Goal: Task Accomplishment & Management: Use online tool/utility

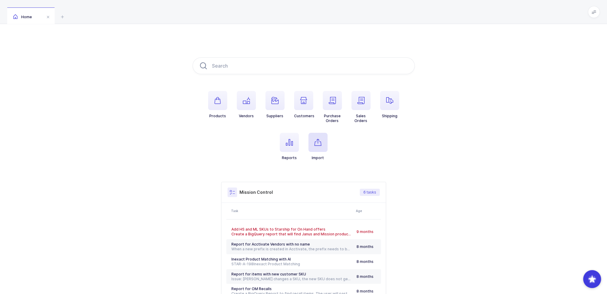
click at [322, 141] on span "button" at bounding box center [317, 142] width 19 height 19
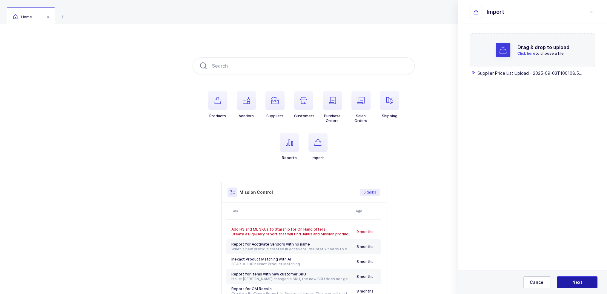
click at [579, 279] on button "Next" at bounding box center [577, 282] width 41 height 12
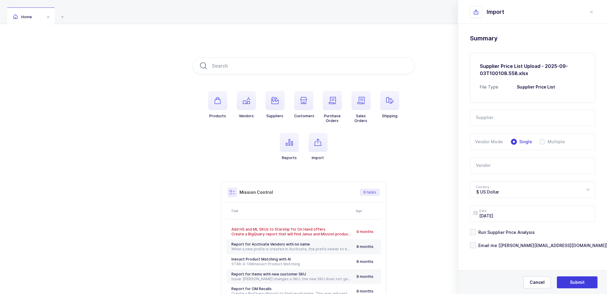
click at [523, 122] on input "text" at bounding box center [532, 117] width 125 height 17
click at [500, 136] on li "LLD Care" at bounding box center [535, 138] width 124 height 10
type input "LLD Care"
click at [500, 174] on form "Supplier LLD Care 2M Marketing Group A1 Pharmaceuticals Adriadent AED Medical A…" at bounding box center [532, 175] width 125 height 146
click at [500, 169] on input "text" at bounding box center [532, 165] width 125 height 17
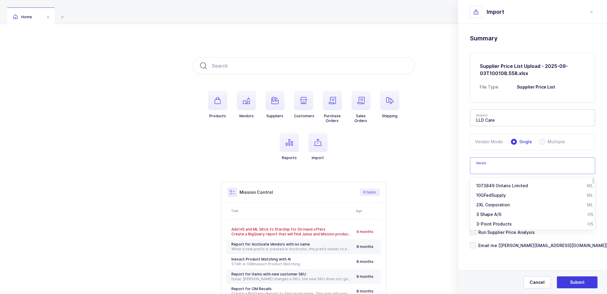
click at [504, 170] on input "text" at bounding box center [532, 165] width 125 height 17
click at [506, 166] on input "text" at bounding box center [532, 165] width 125 height 17
click at [489, 185] on span "I.V. House" at bounding box center [486, 185] width 21 height 5
type input "I.V. House"
click at [461, 158] on div "Drag & drop to upload Click here to choose a file Supplier Price List Upload - …" at bounding box center [532, 156] width 149 height 265
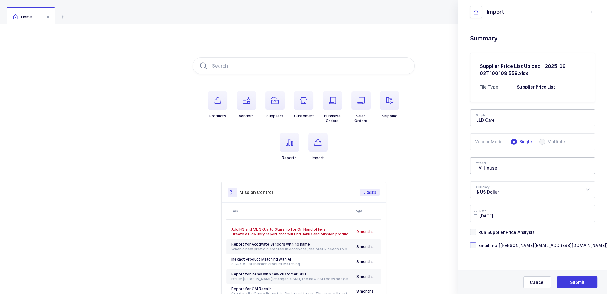
click at [509, 243] on span "Email me [joey@janustrade.com]" at bounding box center [542, 245] width 132 height 6
click at [476, 242] on input "Email me [joey@janustrade.com]" at bounding box center [476, 242] width 0 height 0
click at [469, 168] on div "Drag & drop to upload Click here to choose a file Supplier Price List Upload - …" at bounding box center [532, 156] width 149 height 265
drag, startPoint x: 496, startPoint y: 142, endPoint x: 473, endPoint y: 142, distance: 22.7
click at [473, 142] on div "Vendor Mode Single Multiple" at bounding box center [532, 141] width 125 height 17
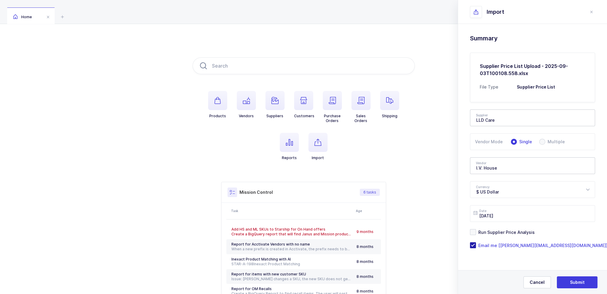
click at [530, 245] on span "Email me [joey@janustrade.com]" at bounding box center [542, 245] width 132 height 6
click at [476, 242] on input "Email me [joey@janustrade.com]" at bounding box center [476, 242] width 0 height 0
click at [530, 245] on span "Email me [joey@janustrade.com]" at bounding box center [542, 245] width 132 height 6
click at [476, 242] on input "Email me [joey@janustrade.com]" at bounding box center [476, 242] width 0 height 0
drag, startPoint x: 529, startPoint y: 257, endPoint x: 529, endPoint y: 271, distance: 13.7
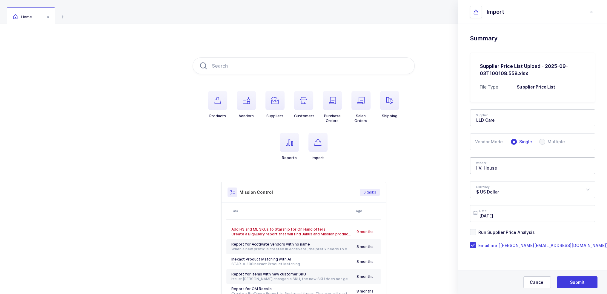
click at [529, 271] on div "Drag & drop to upload Click here to choose a file Supplier Price List Upload - …" at bounding box center [532, 156] width 149 height 265
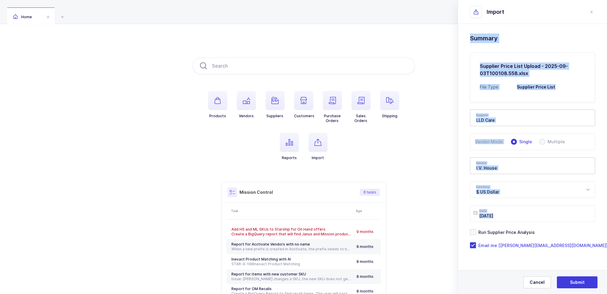
drag, startPoint x: 549, startPoint y: 267, endPoint x: 472, endPoint y: 36, distance: 244.0
click at [472, 36] on div "Drag & drop to upload Click here to choose a file Supplier Price List Upload - …" at bounding box center [532, 156] width 149 height 265
click at [472, 36] on h1 "Summary" at bounding box center [532, 38] width 125 height 10
drag, startPoint x: 472, startPoint y: 36, endPoint x: 544, endPoint y: 261, distance: 236.5
click at [543, 262] on div "Drag & drop to upload Click here to choose a file Supplier Price List Upload - …" at bounding box center [532, 156] width 149 height 265
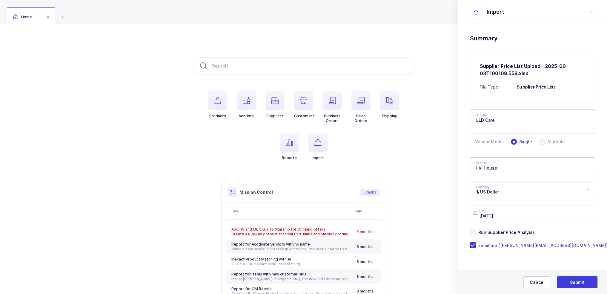
click at [544, 261] on div "Drag & drop to upload Click here to choose a file Supplier Price List Upload - …" at bounding box center [532, 156] width 149 height 265
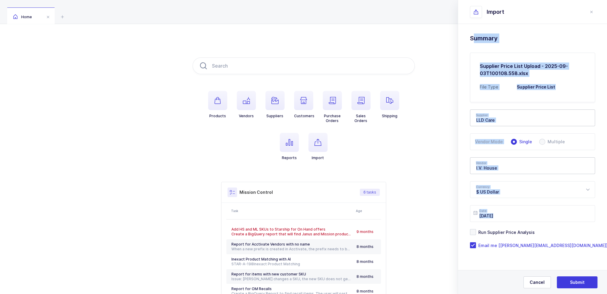
drag, startPoint x: 544, startPoint y: 261, endPoint x: 472, endPoint y: 39, distance: 232.9
click at [472, 39] on div "Drag & drop to upload Click here to choose a file Supplier Price List Upload - …" at bounding box center [532, 156] width 149 height 265
click at [472, 39] on h1 "Summary" at bounding box center [532, 38] width 125 height 10
drag, startPoint x: 472, startPoint y: 39, endPoint x: 532, endPoint y: 259, distance: 227.8
click at [532, 259] on div "Drag & drop to upload Click here to choose a file Supplier Price List Upload - …" at bounding box center [532, 156] width 149 height 265
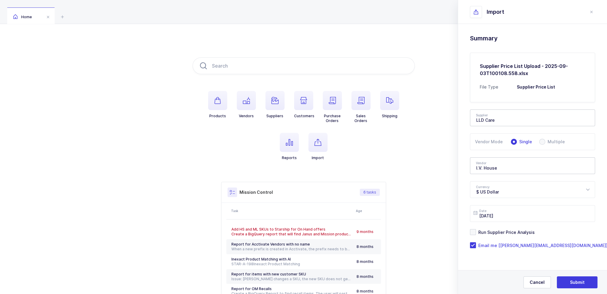
click at [532, 259] on div "Drag & drop to upload Click here to choose a file Supplier Price List Upload - …" at bounding box center [532, 156] width 149 height 265
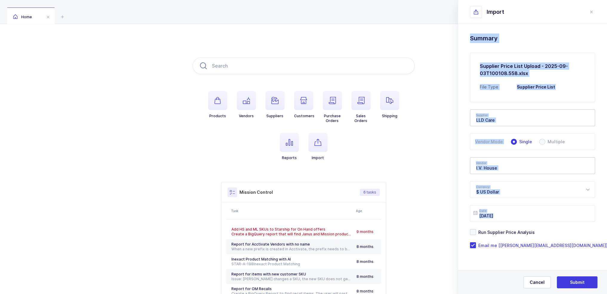
drag, startPoint x: 563, startPoint y: 258, endPoint x: 467, endPoint y: 36, distance: 242.7
click at [467, 36] on div "Drag & drop to upload Click here to choose a file Supplier Price List Upload - …" at bounding box center [532, 156] width 149 height 265
drag, startPoint x: 467, startPoint y: 36, endPoint x: 543, endPoint y: 262, distance: 239.6
click at [539, 265] on div "Drag & drop to upload Click here to choose a file Supplier Price List Upload - …" at bounding box center [532, 156] width 149 height 265
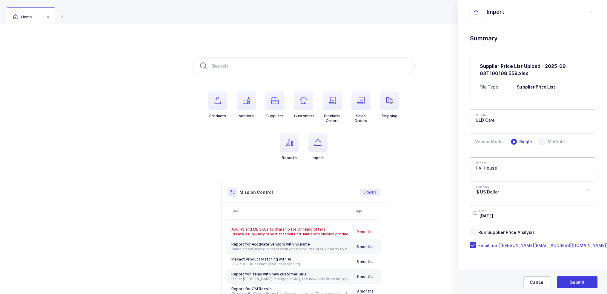
click at [543, 262] on div "Drag & drop to upload Click here to choose a file Supplier Price List Upload - …" at bounding box center [532, 156] width 149 height 265
click at [586, 283] on button "Submit" at bounding box center [577, 282] width 41 height 12
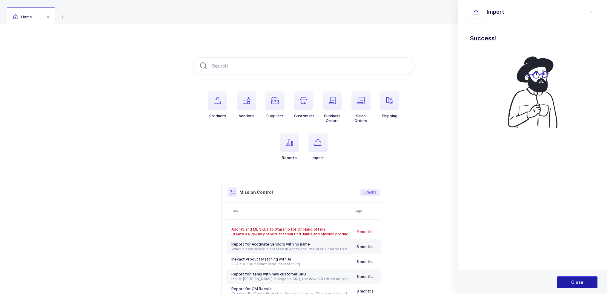
click at [583, 285] on button "Close" at bounding box center [577, 282] width 41 height 12
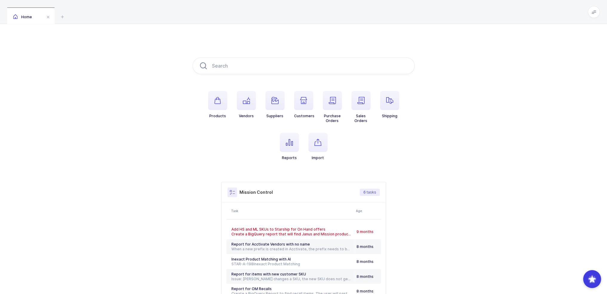
click at [280, 53] on div "Products Vendors Suppliers Customers Purchase Orders Sales Orders Shipping Repo…" at bounding box center [303, 188] width 607 height 328
click at [272, 59] on input "text" at bounding box center [304, 65] width 222 height 17
click at [317, 149] on span "button" at bounding box center [317, 142] width 19 height 19
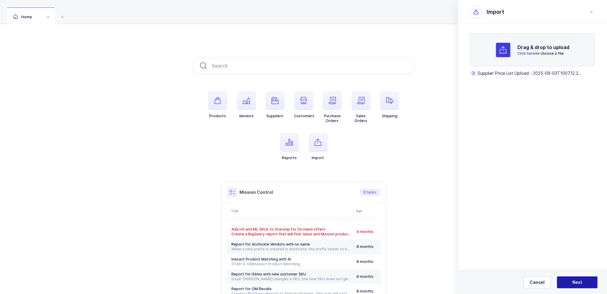
click at [579, 282] on span "Next" at bounding box center [577, 282] width 10 height 6
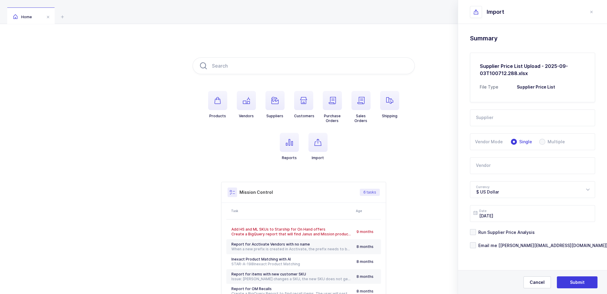
click at [486, 121] on input "text" at bounding box center [532, 117] width 125 height 17
click at [490, 139] on span "LLD Care" at bounding box center [485, 137] width 19 height 5
type input "LLD Care"
click at [485, 164] on input "text" at bounding box center [532, 165] width 125 height 17
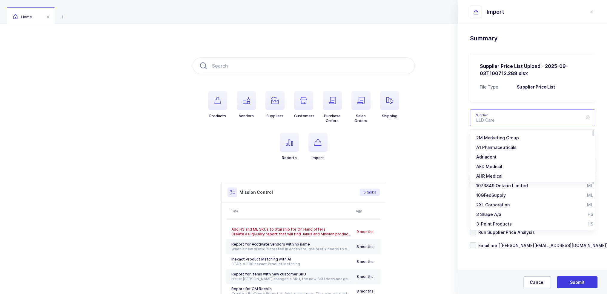
click at [495, 118] on input "text" at bounding box center [532, 117] width 125 height 17
click at [590, 115] on icon at bounding box center [587, 117] width 7 height 17
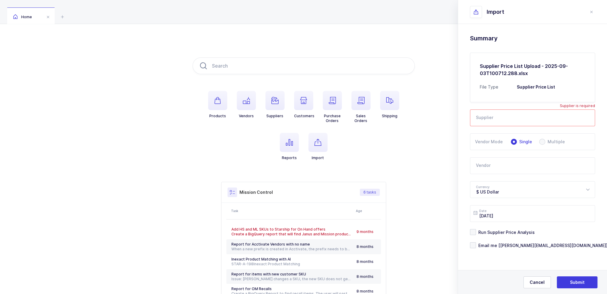
click at [535, 118] on input "text" at bounding box center [532, 117] width 125 height 17
click at [489, 115] on input "text" at bounding box center [532, 117] width 125 height 17
click at [505, 137] on span "Alliance Trading" at bounding box center [492, 137] width 33 height 5
type input "Alliance Trading"
click at [514, 168] on input "text" at bounding box center [532, 165] width 125 height 17
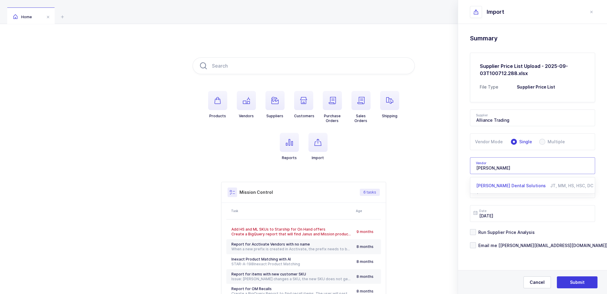
click at [498, 184] on span "[PERSON_NAME] Dental Solutions" at bounding box center [511, 185] width 70 height 5
type input "[PERSON_NAME] Dental Solutions"
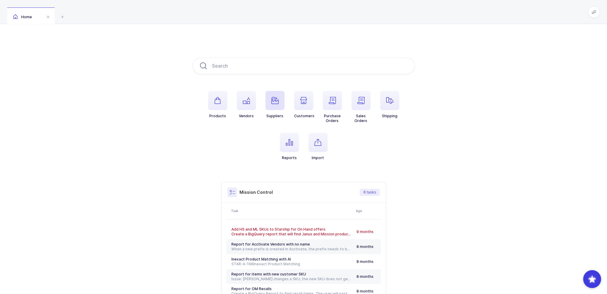
click at [280, 105] on span "button" at bounding box center [274, 100] width 19 height 19
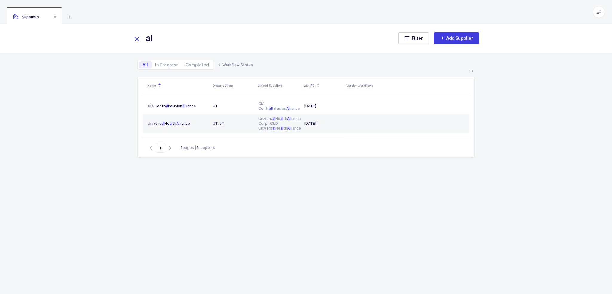
type input "a"
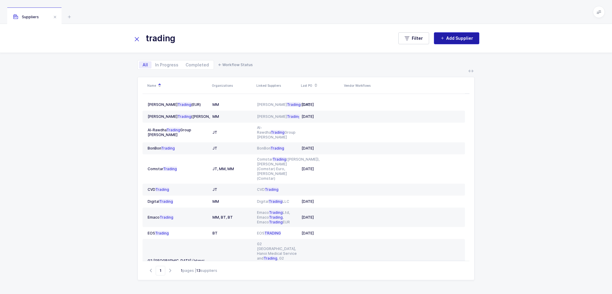
type input "trading"
click at [461, 40] on span "Add Supplier" at bounding box center [459, 38] width 27 height 6
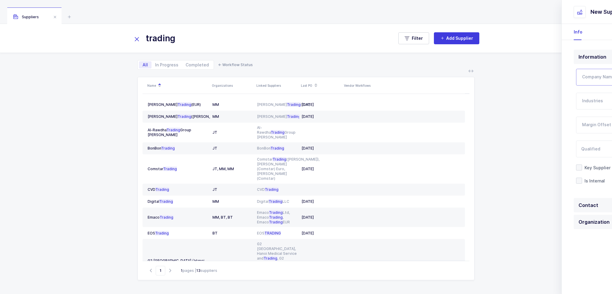
click at [512, 74] on input "Company Name" at bounding box center [537, 77] width 120 height 17
type input "Alliance Trading"
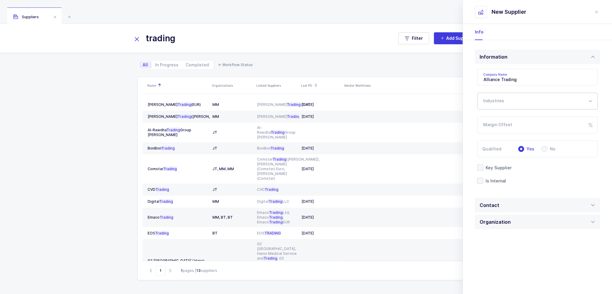
click at [515, 107] on div at bounding box center [537, 101] width 120 height 17
click at [498, 130] on span "Dental" at bounding box center [496, 130] width 13 height 5
click at [472, 94] on div "Information Company Name Alliance Trading Industries Dental Consumer Dental Med…" at bounding box center [537, 165] width 149 height 251
click at [501, 207] on div "Contact" at bounding box center [536, 205] width 125 height 14
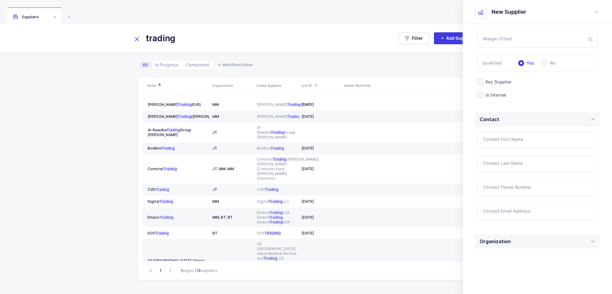
scroll to position [90, 0]
click at [505, 136] on input "Contact First Name" at bounding box center [537, 135] width 120 height 17
paste input "Ibrahim"
type input "Ibrahim"
click at [502, 159] on input "Contact Last Name" at bounding box center [537, 159] width 120 height 17
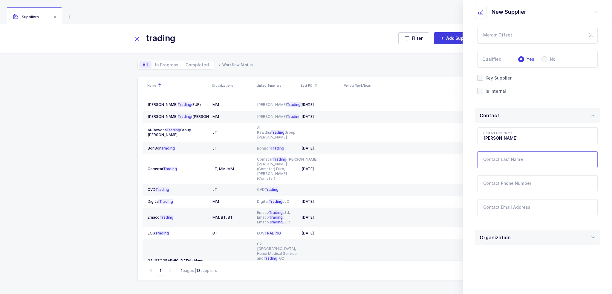
paste input "Memis"
type input "Memis"
click at [515, 186] on input "Contact Phone Number" at bounding box center [537, 183] width 120 height 17
paste input "49 178 878 14 15"
click at [543, 185] on input "49 178 878 14 15" at bounding box center [537, 183] width 120 height 17
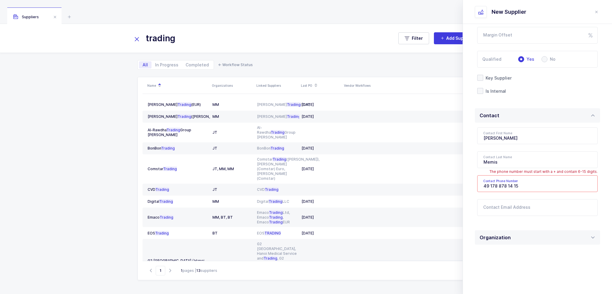
click at [481, 184] on input "49 178 878 14 15" at bounding box center [537, 183] width 120 height 17
click at [526, 187] on input "+49 178 878 14 15" at bounding box center [537, 183] width 120 height 17
click at [529, 199] on input "Contact Email Address" at bounding box center [537, 207] width 120 height 17
click at [555, 180] on input "+49 178 878 14 15" at bounding box center [537, 183] width 120 height 17
click at [492, 185] on input "+49 178 878 14 15" at bounding box center [537, 183] width 120 height 17
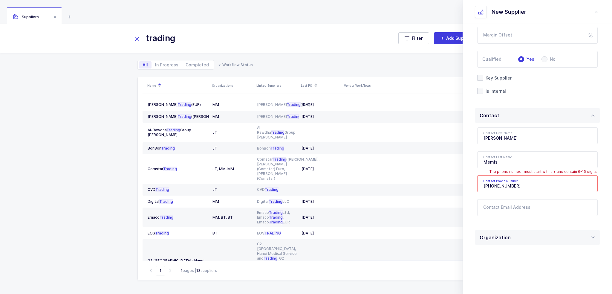
click at [500, 185] on input "+49178 878 14 15" at bounding box center [537, 183] width 120 height 17
click at [507, 184] on input "+49178878 14 15" at bounding box center [537, 183] width 120 height 17
click at [513, 185] on input "+4917887814 15" at bounding box center [537, 183] width 120 height 17
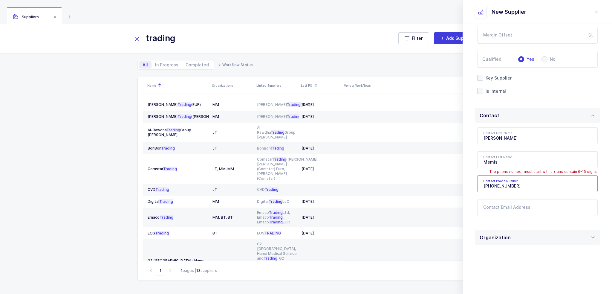
click at [512, 185] on input "+4917887814 15" at bounding box center [537, 183] width 120 height 17
click at [511, 186] on input "+4917887814 15" at bounding box center [537, 183] width 120 height 17
click at [512, 186] on input "+4917887814 15" at bounding box center [537, 183] width 120 height 17
type input "+491788781415"
click at [524, 208] on input "Contact Email Address" at bounding box center [537, 207] width 120 height 17
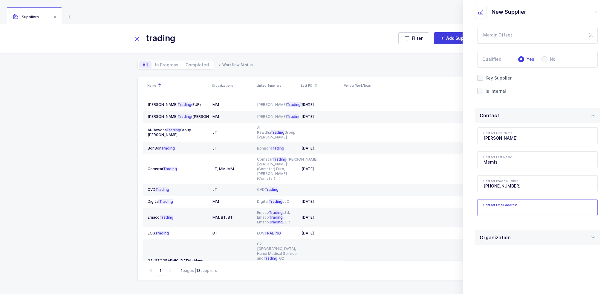
paste input "Ibrahim.memis@alliance-trading.de"
type input "Ibrahim.memis@alliance-trading.de"
click at [526, 222] on div "Contact First Name Ibrahim Contact Last Name Memis Contact Phone Number +491788…" at bounding box center [536, 174] width 125 height 105
click at [519, 238] on div "Organization" at bounding box center [536, 237] width 125 height 14
click at [499, 274] on input "text" at bounding box center [537, 270] width 120 height 17
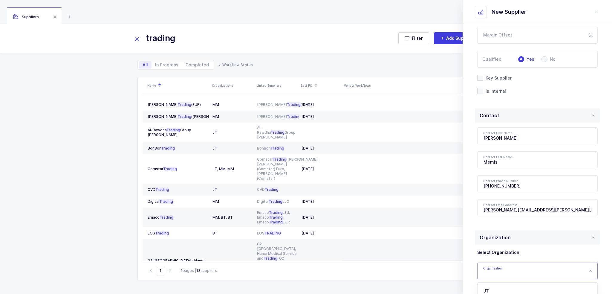
scroll to position [148, 0]
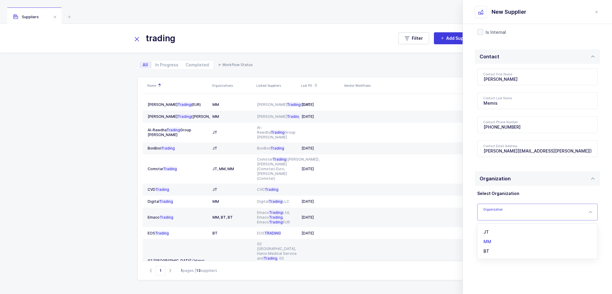
click at [493, 241] on li "MM" at bounding box center [539, 242] width 119 height 10
type input "MM"
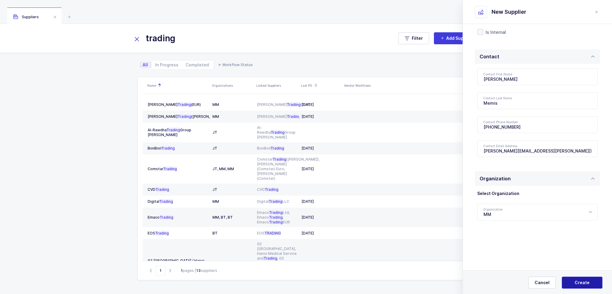
click at [574, 281] on span "Create" at bounding box center [581, 282] width 15 height 6
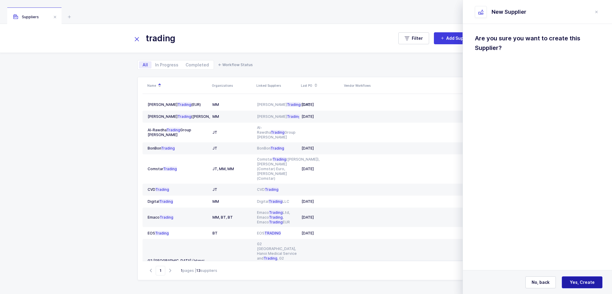
click at [571, 281] on span "Yes, Create" at bounding box center [581, 282] width 25 height 6
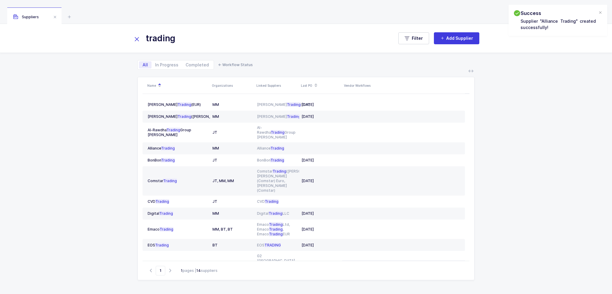
drag, startPoint x: 141, startPoint y: 35, endPoint x: 136, endPoint y: 38, distance: 5.8
click at [141, 35] on input "trading" at bounding box center [260, 38] width 254 height 14
click at [136, 38] on icon at bounding box center [137, 39] width 8 height 8
click at [238, 36] on input "text" at bounding box center [260, 38] width 254 height 14
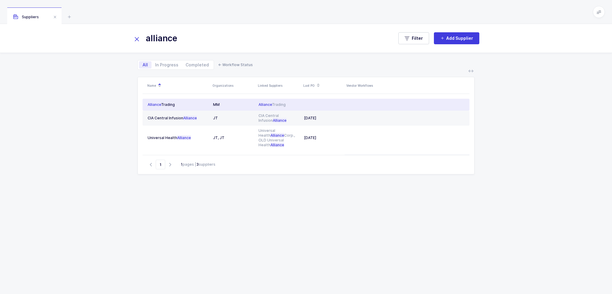
type input "alliance"
click at [269, 104] on span "Alliance" at bounding box center [264, 104] width 13 height 4
type input "Ibrahim"
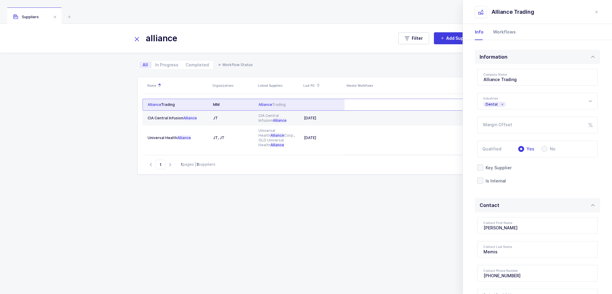
click at [505, 32] on div "Workflows" at bounding box center [501, 32] width 27 height 16
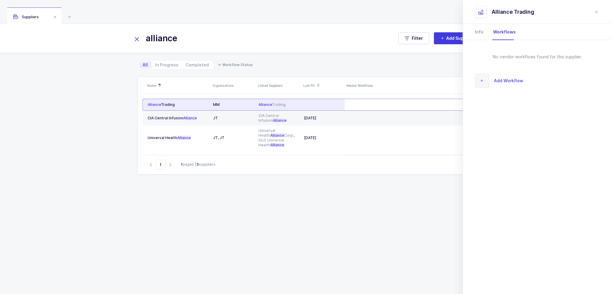
click at [499, 78] on span "Add Workflow" at bounding box center [508, 80] width 29 height 7
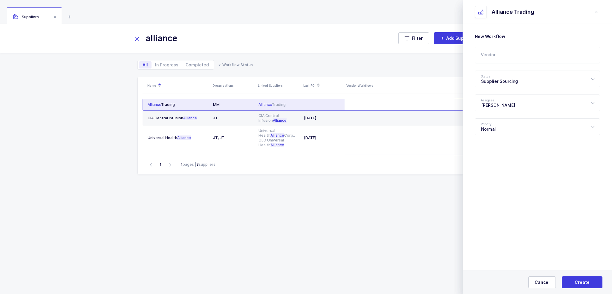
click at [508, 51] on input "text" at bounding box center [536, 55] width 125 height 17
click at [499, 75] on span "Garrison Dental Solutions" at bounding box center [516, 74] width 70 height 5
type input "Garrison Dental Solutions"
click at [509, 78] on div "Supplier Sourcing" at bounding box center [536, 78] width 125 height 17
click at [513, 134] on div "Waiting on Us" at bounding box center [539, 137] width 117 height 6
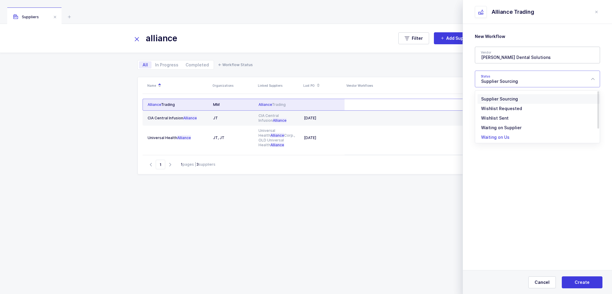
type input "Waiting on Us"
click at [580, 280] on span "Create" at bounding box center [581, 282] width 15 height 6
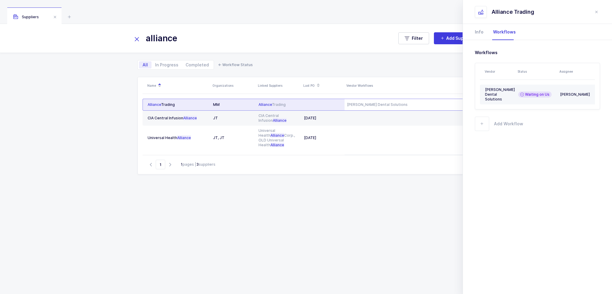
click at [509, 95] on div "Garrison Dental Solutions" at bounding box center [499, 94] width 28 height 14
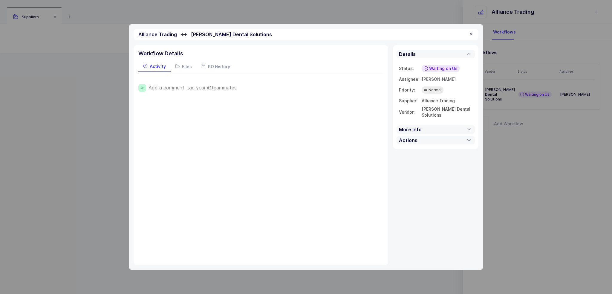
click at [170, 86] on span "Add a comment, tag your @teammates" at bounding box center [192, 87] width 88 height 5
click at [153, 108] on span "Save" at bounding box center [157, 108] width 10 height 6
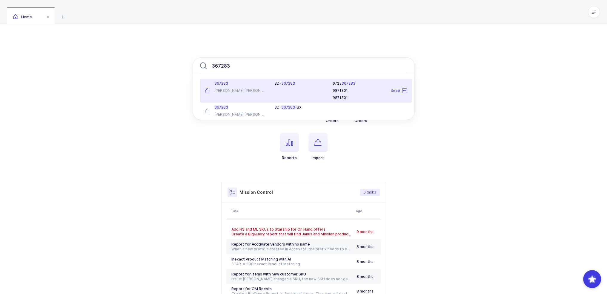
type input "367283"
click at [266, 90] on div "Becton Dickinson" at bounding box center [236, 90] width 63 height 5
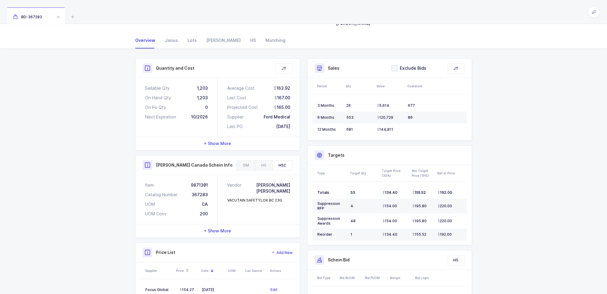
scroll to position [129, 0]
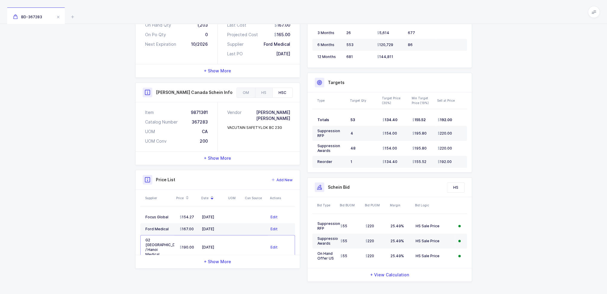
click at [70, 215] on div "Quantity and Cost JT Sellable Qty 1,203 On Hand Qty 1,203 On Po Qty 0 Next Expi…" at bounding box center [303, 138] width 607 height 324
click at [72, 19] on icon at bounding box center [72, 16] width 7 height 7
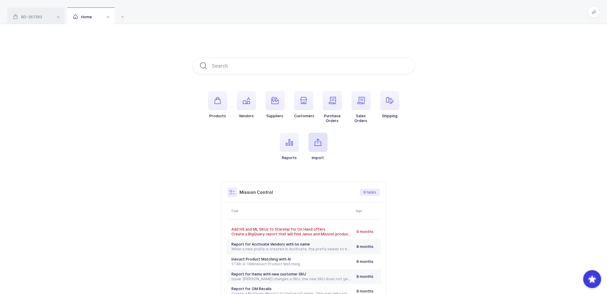
click at [323, 143] on span "button" at bounding box center [317, 142] width 19 height 19
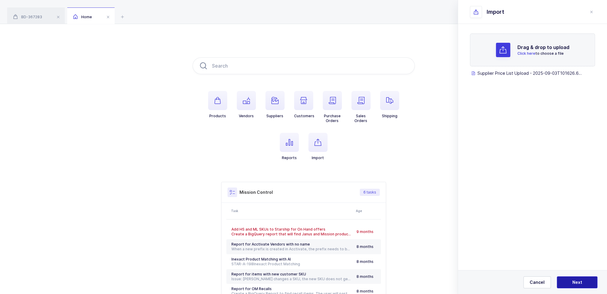
click at [569, 278] on button "Next" at bounding box center [577, 282] width 41 height 12
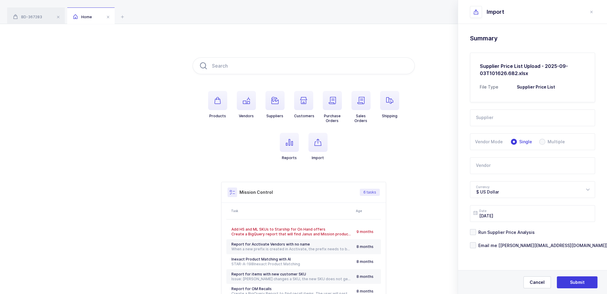
click at [512, 116] on input "text" at bounding box center [532, 117] width 125 height 17
click at [488, 137] on span "Mukita" at bounding box center [483, 137] width 14 height 5
type input "Mukita"
click at [490, 173] on input "text" at bounding box center [532, 165] width 125 height 17
click at [499, 191] on div at bounding box center [532, 192] width 123 height 2
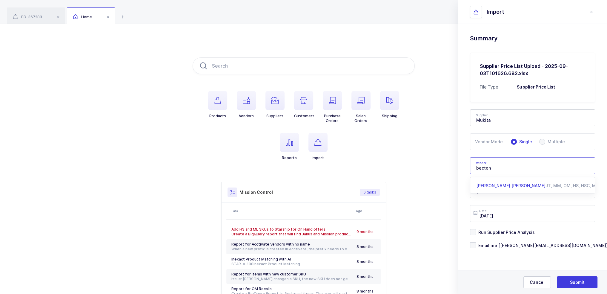
click at [500, 186] on span "Becton Dickinson" at bounding box center [510, 185] width 69 height 5
type input "Becton Dickinson"
click at [506, 245] on span "Email me [[PERSON_NAME][EMAIL_ADDRESS][DOMAIN_NAME]]" at bounding box center [542, 245] width 132 height 6
click at [476, 242] on input "Email me [[PERSON_NAME][EMAIL_ADDRESS][DOMAIN_NAME]]" at bounding box center [476, 242] width 0 height 0
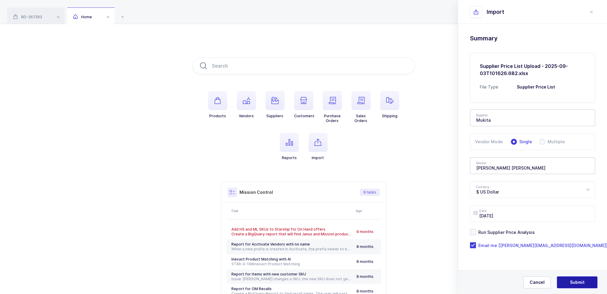
click at [582, 280] on span "Submit" at bounding box center [577, 282] width 15 height 6
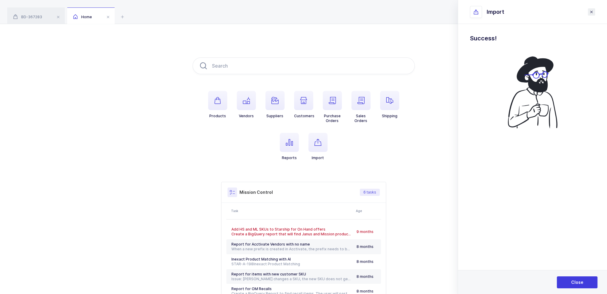
click at [589, 10] on icon "close drawer" at bounding box center [591, 12] width 5 height 5
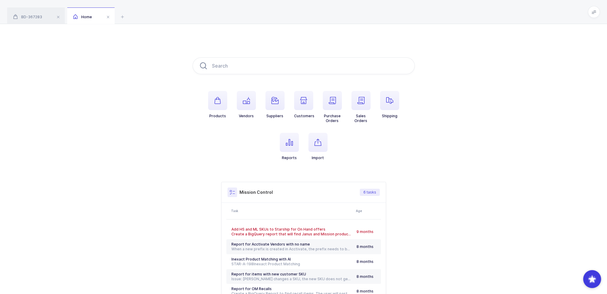
click at [593, 12] on icon at bounding box center [594, 12] width 5 height 5
click at [570, 81] on li "Purchasing" at bounding box center [571, 80] width 44 height 5
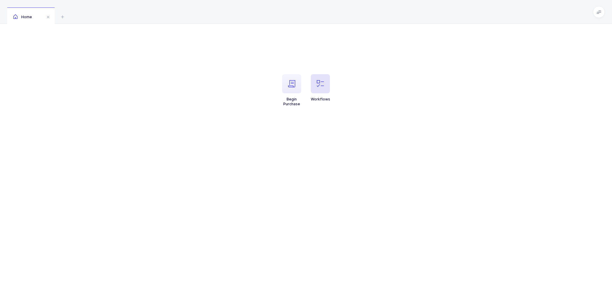
click at [313, 80] on span "button" at bounding box center [320, 83] width 19 height 19
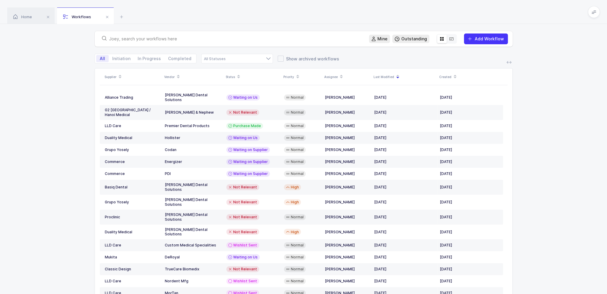
click at [258, 42] on div at bounding box center [231, 39] width 265 height 8
click at [259, 36] on input "text" at bounding box center [235, 39] width 253 height 6
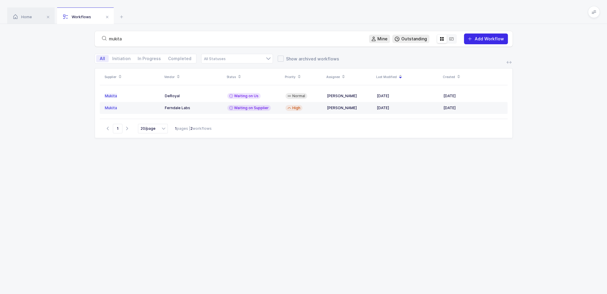
type input "mukita"
click at [486, 39] on span "Add Workflow" at bounding box center [489, 38] width 29 height 5
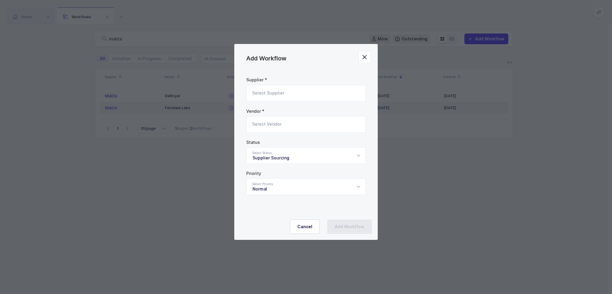
click at [273, 93] on input "Add Workflow" at bounding box center [305, 93] width 119 height 17
click at [270, 113] on li "Mukita" at bounding box center [308, 113] width 119 height 10
type input "Mukita"
click at [270, 126] on input "Add Workflow" at bounding box center [305, 124] width 119 height 17
click at [277, 141] on div "[PERSON_NAME] [PERSON_NAME]" at bounding box center [286, 144] width 69 height 6
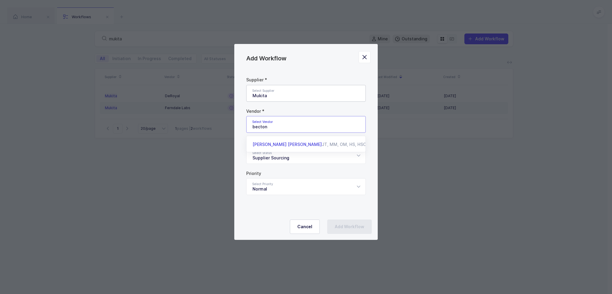
type input "[PERSON_NAME] [PERSON_NAME]"
click at [274, 159] on div "Supplier Sourcing" at bounding box center [305, 155] width 119 height 17
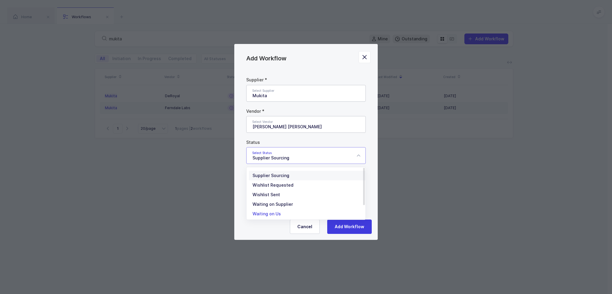
click at [281, 213] on li "Waiting on Us" at bounding box center [308, 214] width 119 height 10
type input "Waiting on Us"
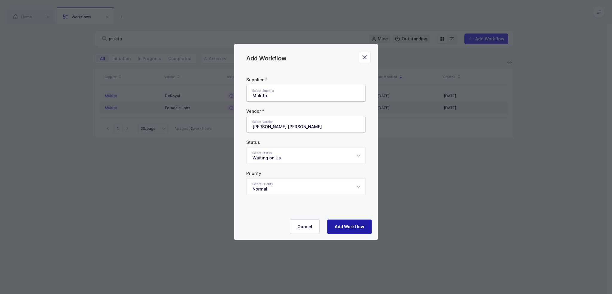
click at [355, 230] on button "Add Workflow" at bounding box center [349, 226] width 44 height 14
type input "Supplier Sourcing"
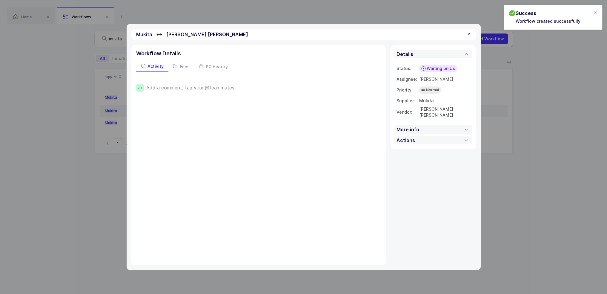
click at [191, 84] on div "Add a comment, tag your @teammates" at bounding box center [263, 88] width 235 height 8
click at [191, 86] on span "Add a comment, tag your @teammates" at bounding box center [190, 87] width 88 height 5
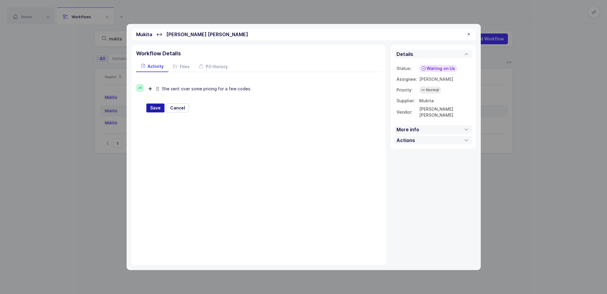
click at [160, 107] on button "Save" at bounding box center [155, 107] width 18 height 9
click at [185, 86] on span "Add a comment, tag your @teammates" at bounding box center [190, 87] width 88 height 5
click at [155, 108] on span "Save" at bounding box center [155, 108] width 10 height 6
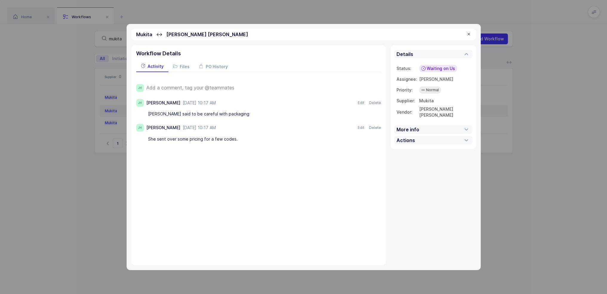
click at [430, 77] on span "[PERSON_NAME]" at bounding box center [436, 78] width 34 height 5
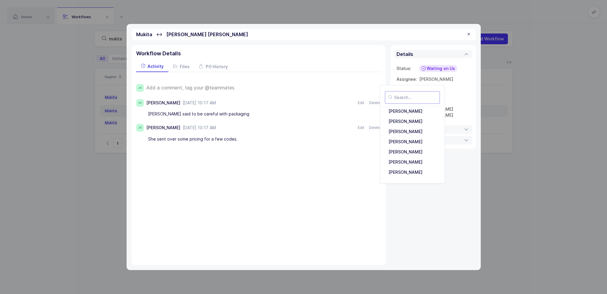
click at [417, 96] on input "text" at bounding box center [412, 97] width 55 height 13
type input "t"
click at [413, 171] on div "Tovi Abisror" at bounding box center [412, 172] width 53 height 10
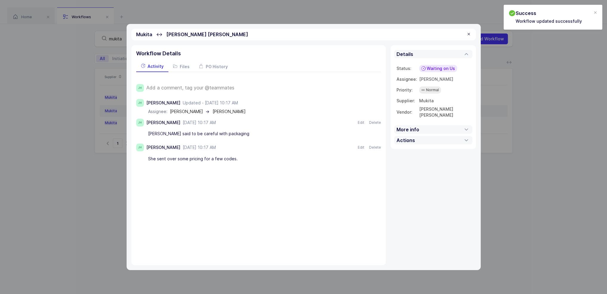
click at [469, 33] on div at bounding box center [468, 34] width 5 height 5
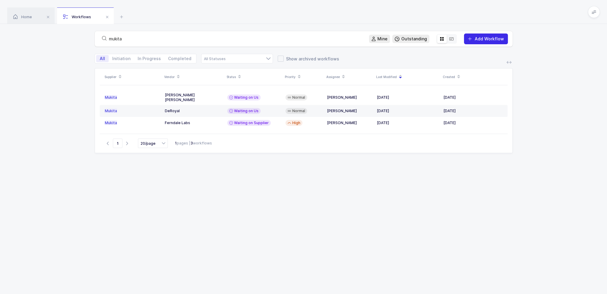
click at [474, 39] on span "Add Workflow" at bounding box center [486, 39] width 36 height 6
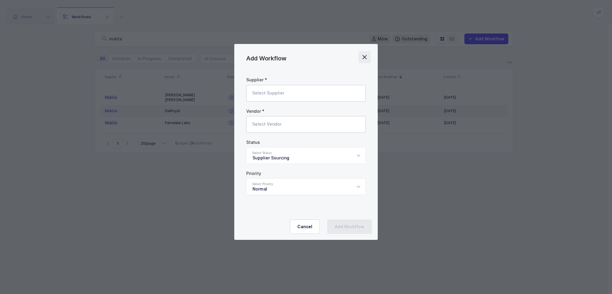
click at [365, 56] on icon "Close" at bounding box center [364, 57] width 8 height 8
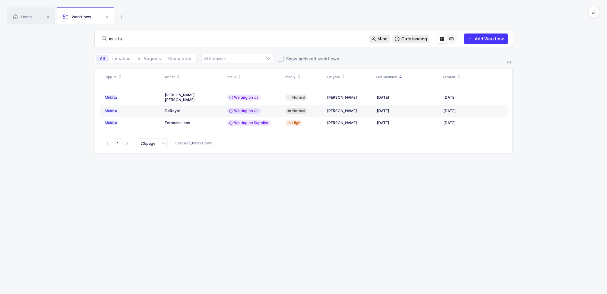
click at [187, 88] on table "Mukita Becton Dickinson Waiting on Us Normal Tovi Abisror Sep 03, 2025 Sep 03, …" at bounding box center [304, 109] width 408 height 48
click at [188, 95] on div "Becton Dickinson" at bounding box center [194, 98] width 58 height 10
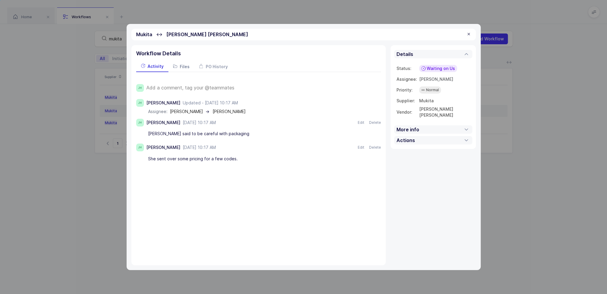
click at [182, 69] on div "Files" at bounding box center [181, 66] width 26 height 11
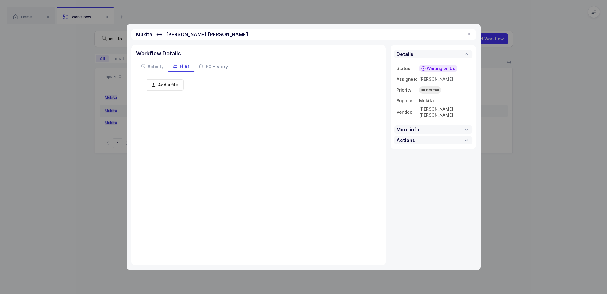
click at [211, 62] on div "PO History" at bounding box center [213, 66] width 38 height 11
click at [159, 65] on span "Activity" at bounding box center [156, 66] width 16 height 5
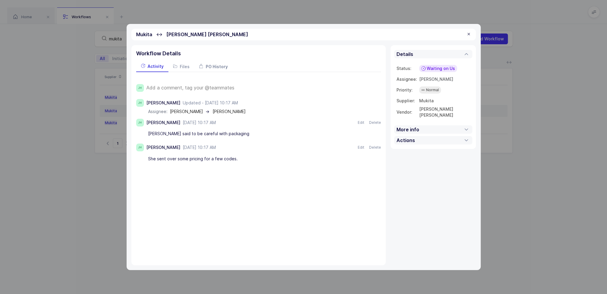
click at [209, 67] on span "PO History" at bounding box center [217, 66] width 22 height 5
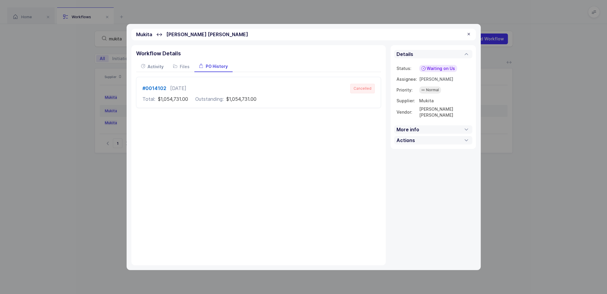
click at [155, 65] on span "Activity" at bounding box center [156, 66] width 16 height 5
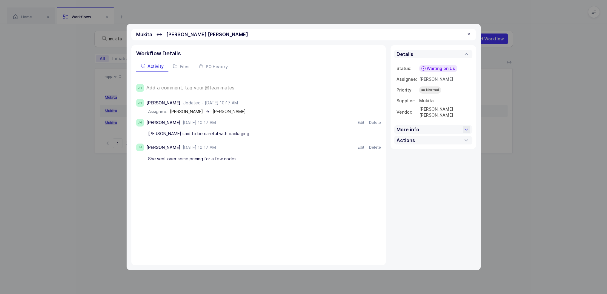
click at [440, 130] on div "More info" at bounding box center [433, 129] width 78 height 8
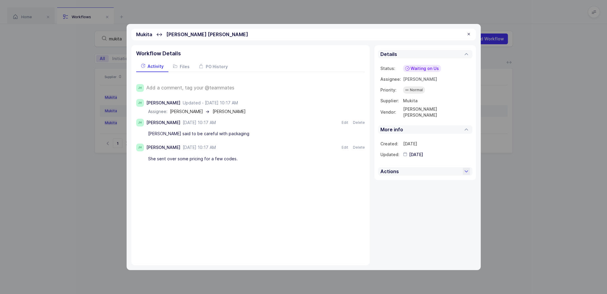
click at [420, 172] on div "Actions" at bounding box center [425, 171] width 94 height 8
click at [469, 36] on div at bounding box center [468, 34] width 5 height 5
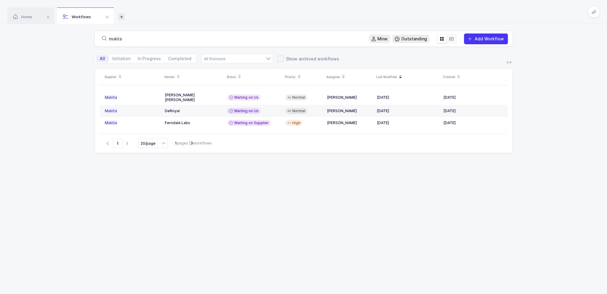
click at [123, 19] on icon at bounding box center [121, 16] width 7 height 7
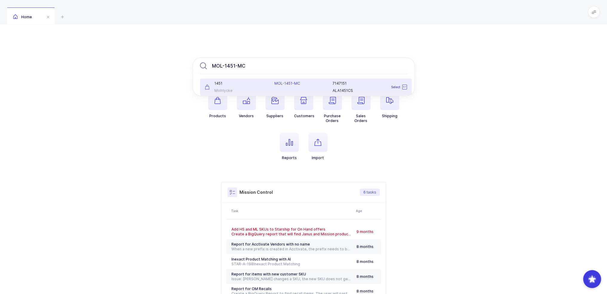
type input "MOL-1451-MC"
click at [268, 87] on div "1451 Molnlycke" at bounding box center [236, 87] width 70 height 12
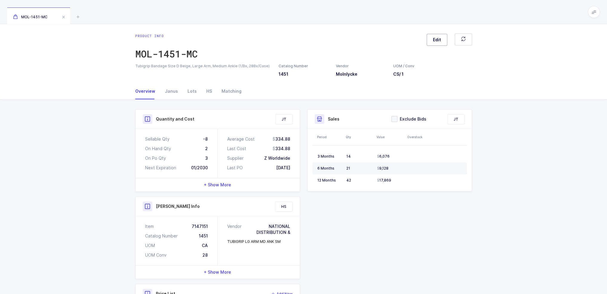
click at [441, 38] on span "Edit" at bounding box center [437, 40] width 8 height 6
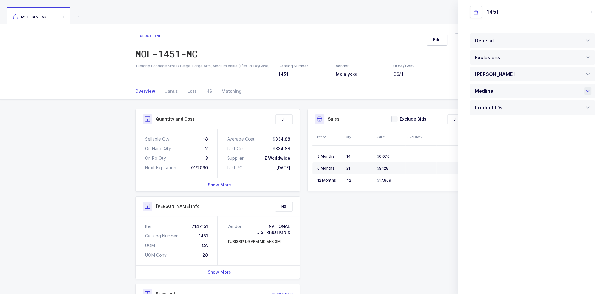
click at [503, 93] on div "Medline" at bounding box center [532, 91] width 125 height 14
click at [501, 158] on div "Active" at bounding box center [532, 158] width 125 height 14
click at [492, 194] on span "Removing" at bounding box center [486, 195] width 21 height 5
type input "Removing"
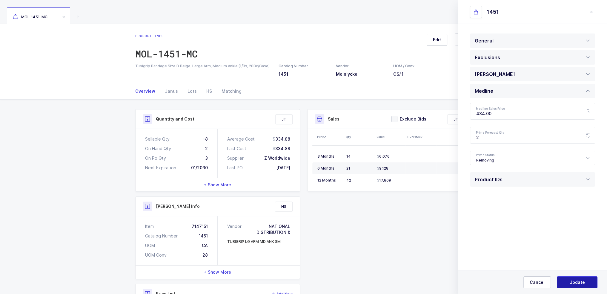
click at [567, 279] on button "Update" at bounding box center [577, 282] width 41 height 12
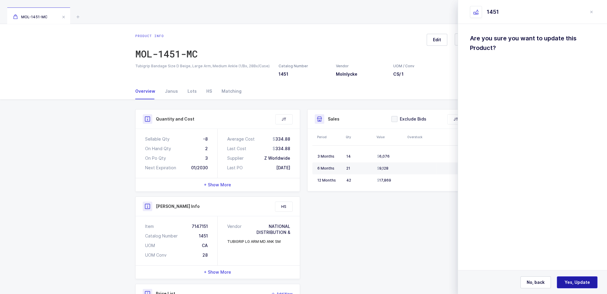
click at [579, 283] on span "Yes, Update" at bounding box center [577, 282] width 25 height 6
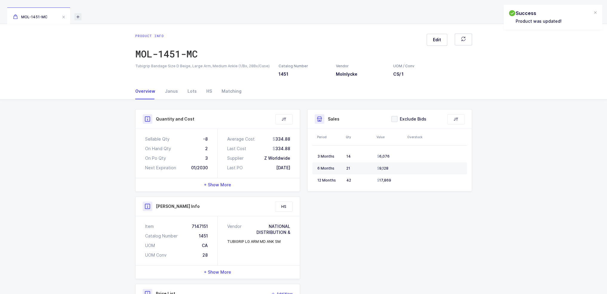
click at [77, 17] on icon at bounding box center [77, 16] width 7 height 7
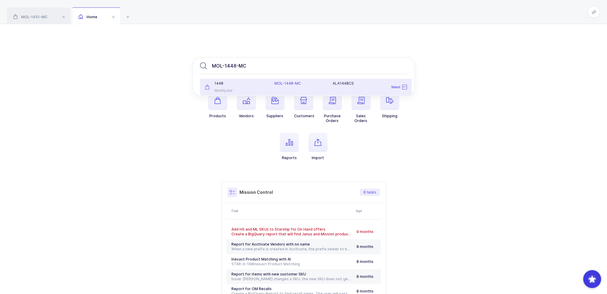
type input "MOL-1448-MC"
click at [267, 82] on div "1448" at bounding box center [236, 83] width 63 height 5
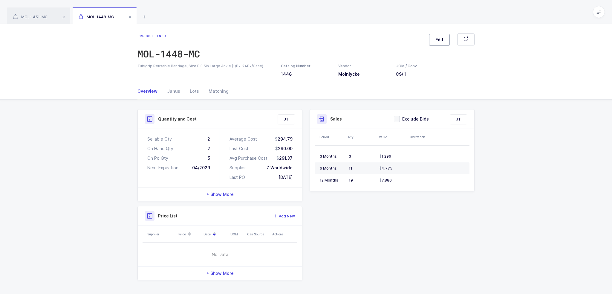
click at [435, 36] on button "Edit" at bounding box center [439, 40] width 21 height 12
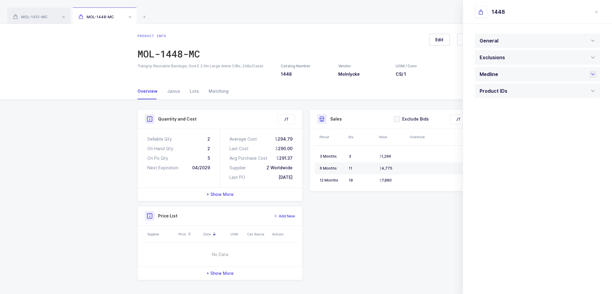
click at [493, 73] on div "Medline" at bounding box center [490, 74] width 22 height 14
click at [505, 143] on div "Active" at bounding box center [536, 141] width 125 height 14
click at [501, 181] on li "Removing" at bounding box center [539, 179] width 124 height 10
type input "Removing"
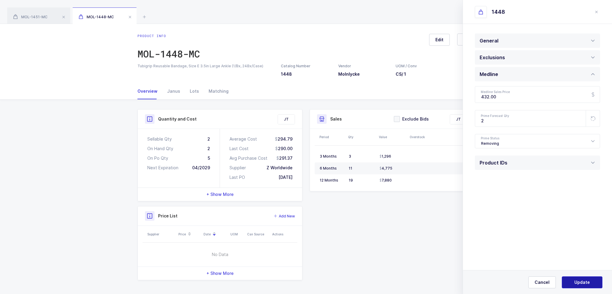
click at [581, 278] on button "Update" at bounding box center [581, 282] width 41 height 12
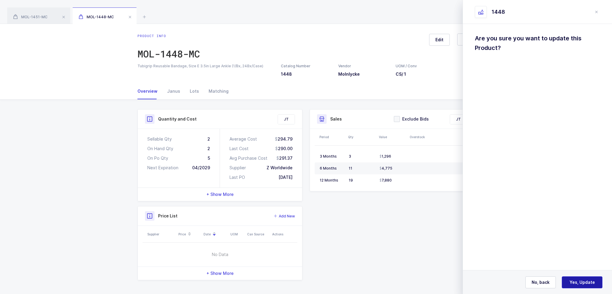
click at [582, 282] on span "Yes, Update" at bounding box center [581, 282] width 25 height 6
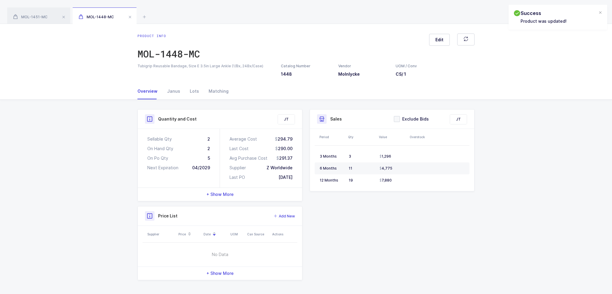
click at [386, 272] on div "Quantity and Cost JT Sellable Qty 2 On Hand Qty 2 On Po Qty 5 Next Expiration 0…" at bounding box center [306, 194] width 344 height 171
click at [139, 18] on div "MOL-1451-MC MOL-1448-MC" at bounding box center [306, 12] width 612 height 24
click at [140, 17] on div "MOL-1451-MC MOL-1448-MC" at bounding box center [306, 12] width 612 height 24
click at [141, 17] on icon at bounding box center [144, 16] width 7 height 7
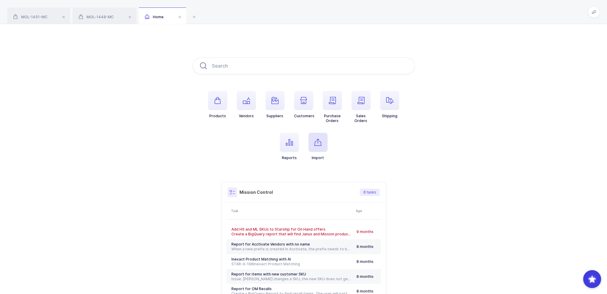
click at [317, 139] on icon "button" at bounding box center [317, 142] width 7 height 7
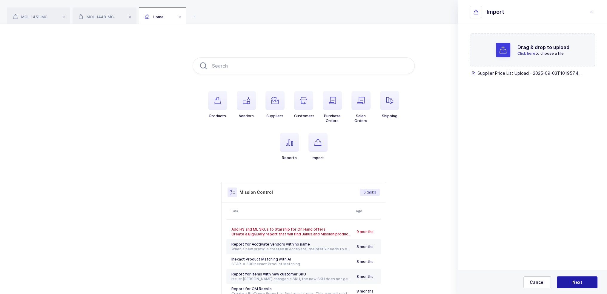
click at [572, 284] on button "Next" at bounding box center [577, 282] width 41 height 12
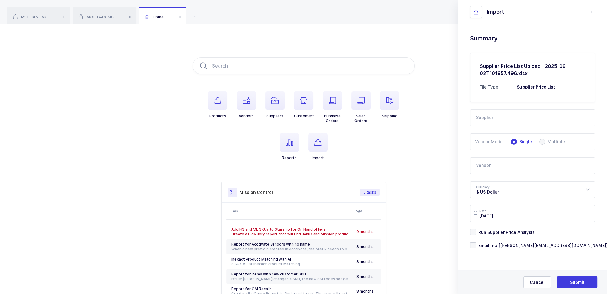
click at [503, 116] on input "text" at bounding box center [532, 117] width 125 height 17
click at [494, 120] on input "text" at bounding box center [532, 117] width 125 height 17
click at [493, 138] on span "Commerce" at bounding box center [487, 137] width 23 height 5
type input "Commerce"
click at [491, 168] on input "text" at bounding box center [532, 165] width 125 height 17
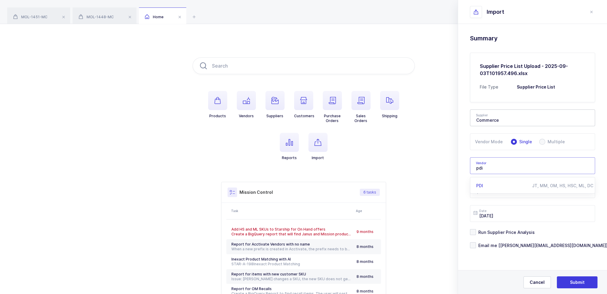
click at [488, 186] on div "PDI" at bounding box center [504, 185] width 56 height 6
type input "PDI"
click at [504, 232] on span "Run Supplier Price Analysis" at bounding box center [505, 232] width 59 height 6
click at [476, 229] on input "Run Supplier Price Analysis" at bounding box center [476, 229] width 0 height 0
click at [501, 240] on form "Supplier Commerce 2M Marketing Group A1 Pharmaceuticals Adriadent AED Medical A…" at bounding box center [532, 175] width 125 height 146
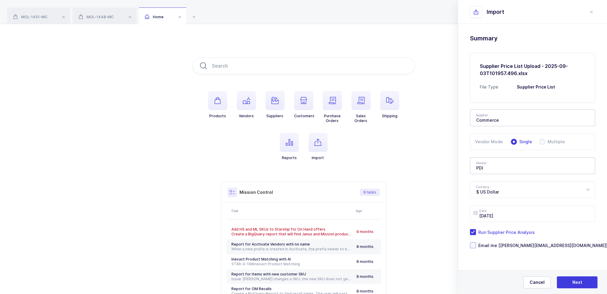
click at [503, 245] on span "Email me [joey@janustrade.com]" at bounding box center [542, 245] width 132 height 6
click at [476, 242] on input "Email me [joey@janustrade.com]" at bounding box center [476, 242] width 0 height 0
click at [581, 280] on span "Next" at bounding box center [577, 282] width 10 height 6
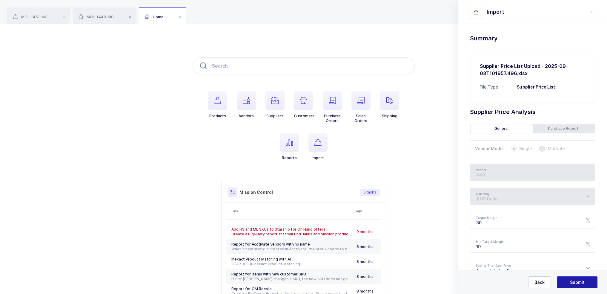
type input "PDI"
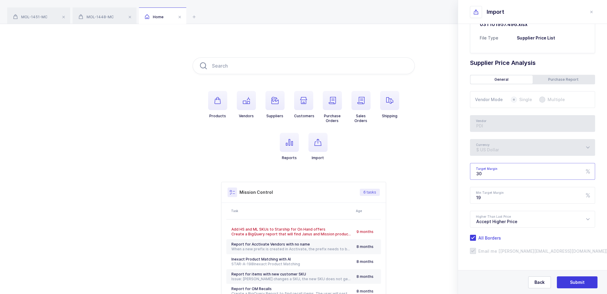
drag, startPoint x: 493, startPoint y: 171, endPoint x: 475, endPoint y: 174, distance: 18.3
click at [475, 174] on input "30" at bounding box center [532, 171] width 125 height 17
type input "25"
click at [571, 283] on span "Submit" at bounding box center [577, 282] width 15 height 6
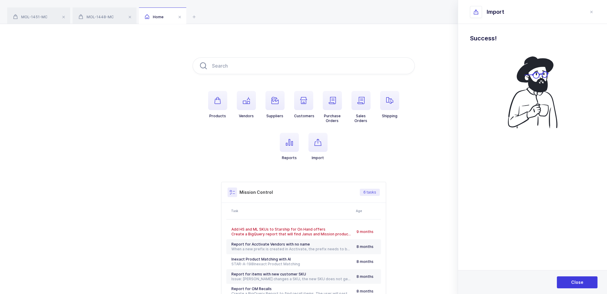
click at [571, 274] on div "Close" at bounding box center [532, 282] width 149 height 24
click at [572, 280] on span "Close" at bounding box center [577, 282] width 12 height 6
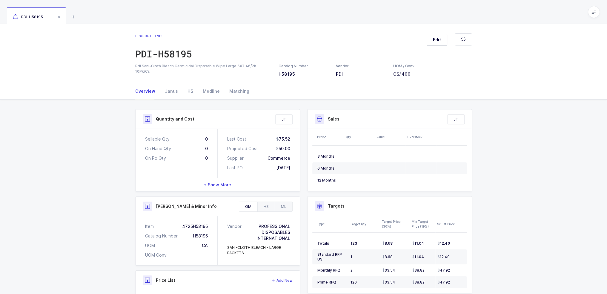
click at [189, 90] on div "HS" at bounding box center [190, 91] width 15 height 16
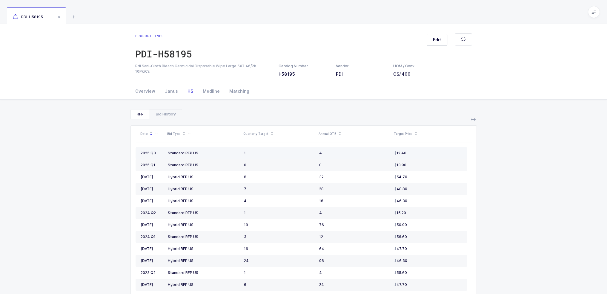
drag, startPoint x: 202, startPoint y: 151, endPoint x: 440, endPoint y: 157, distance: 237.5
click at [440, 157] on tr "2025 Q3 Standard RFP US 1 4 12.40" at bounding box center [302, 153] width 332 height 12
click at [440, 157] on td "12.40" at bounding box center [429, 153] width 75 height 12
drag, startPoint x: 442, startPoint y: 155, endPoint x: 450, endPoint y: 162, distance: 10.2
click at [450, 162] on tbody "2025 Q3 Standard RFP US 1 4 12.40 2025 Q1 Standard RFP US 0 0 13.90 [DATE] Hybr…" at bounding box center [302, 278] width 332 height 263
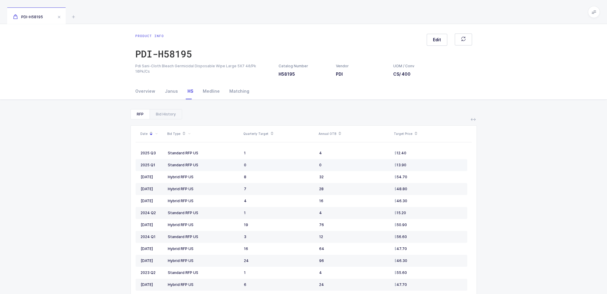
click at [450, 162] on td "13.90" at bounding box center [429, 165] width 75 height 12
drag, startPoint x: 450, startPoint y: 162, endPoint x: 450, endPoint y: 168, distance: 5.4
click at [450, 168] on td "13.90" at bounding box center [429, 165] width 75 height 12
drag, startPoint x: 450, startPoint y: 168, endPoint x: 447, endPoint y: 163, distance: 5.6
click at [447, 163] on td "13.90" at bounding box center [429, 165] width 75 height 12
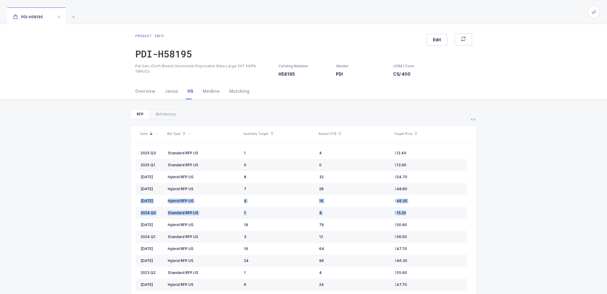
drag, startPoint x: 438, startPoint y: 195, endPoint x: 436, endPoint y: 218, distance: 22.8
click at [436, 218] on tbody "2025 Q3 Standard RFP US 1 4 12.40 2025 Q1 Standard RFP US 0 0 13.90 [DATE] Hybr…" at bounding box center [302, 278] width 332 height 263
click at [168, 87] on div "Janus" at bounding box center [171, 91] width 23 height 16
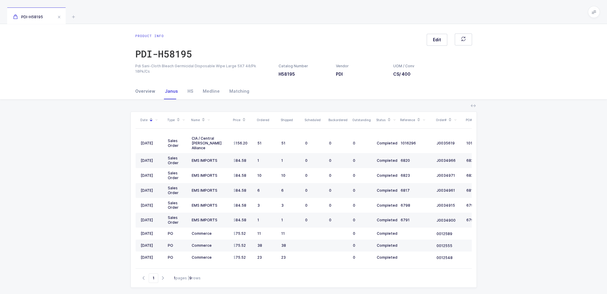
click at [143, 93] on div "Overview" at bounding box center [147, 91] width 25 height 16
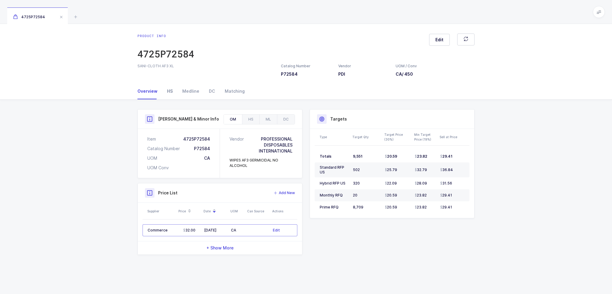
click at [173, 92] on div "HS" at bounding box center [169, 91] width 15 height 16
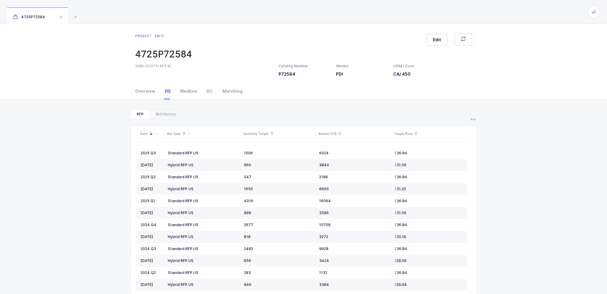
drag, startPoint x: 211, startPoint y: 153, endPoint x: 415, endPoint y: 245, distance: 223.6
click at [415, 245] on tbody "2025 Q3 Standard RFP US 1506 6024 36.84 [DATE] Hybrid RFP US 960 3840 31.56 202…" at bounding box center [302, 236] width 332 height 179
click at [415, 242] on td "30.18" at bounding box center [429, 237] width 75 height 12
drag, startPoint x: 418, startPoint y: 255, endPoint x: 229, endPoint y: 146, distance: 218.0
click at [229, 146] on table "2025 Q3 Standard RFP US 1506 6024 36.84 [DATE] Hybrid RFP US 960 3840 31.56 202…" at bounding box center [302, 236] width 332 height 189
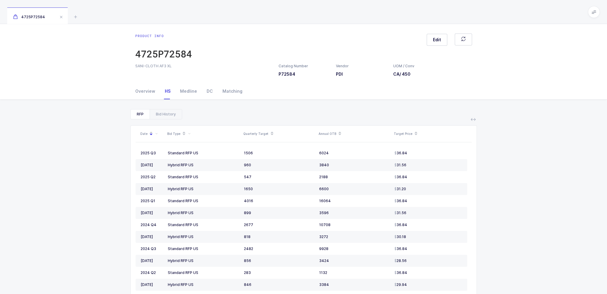
click at [229, 146] on table "2025 Q3 Standard RFP US 1506 6024 36.84 [DATE] Hybrid RFP US 960 3840 31.56 202…" at bounding box center [302, 236] width 332 height 189
